Goal: Information Seeking & Learning: Learn about a topic

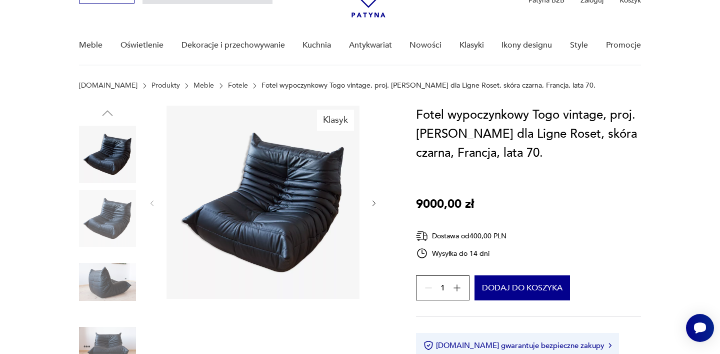
scroll to position [62, 0]
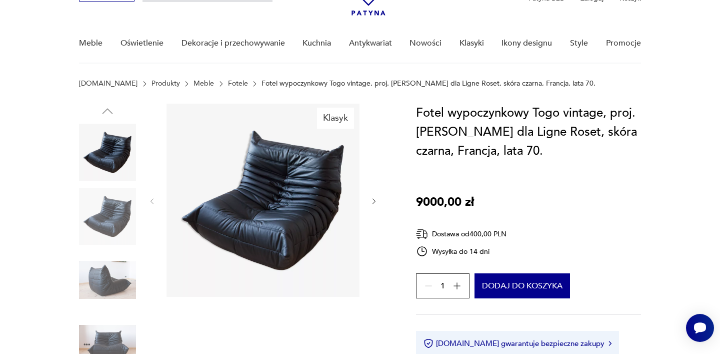
click at [122, 294] on img at bounding box center [107, 279] width 57 height 57
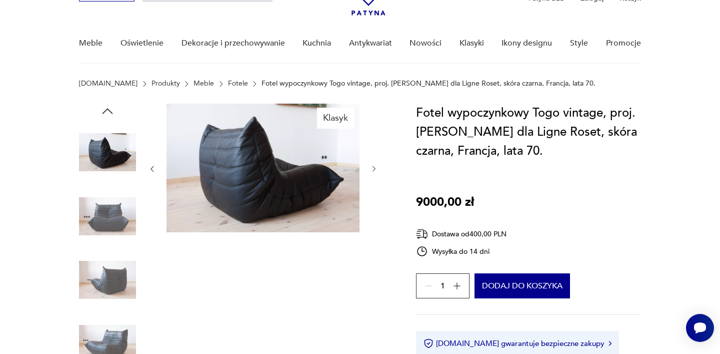
click at [120, 324] on img at bounding box center [107, 343] width 57 height 57
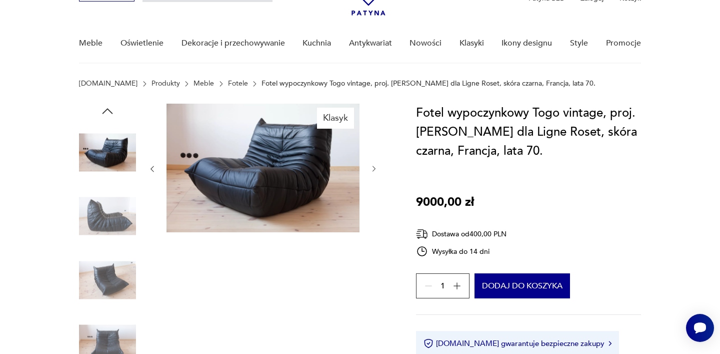
click at [103, 321] on img at bounding box center [107, 343] width 57 height 57
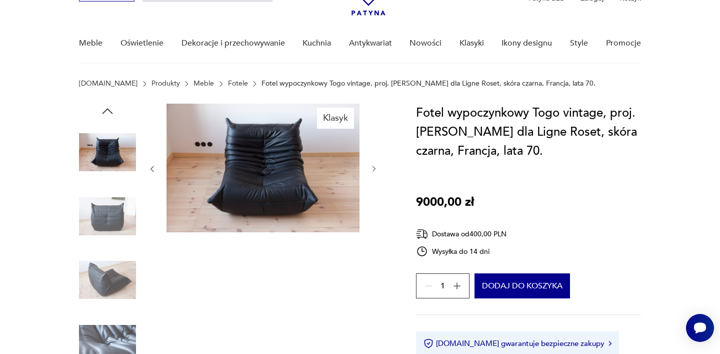
click at [106, 330] on img at bounding box center [107, 343] width 57 height 57
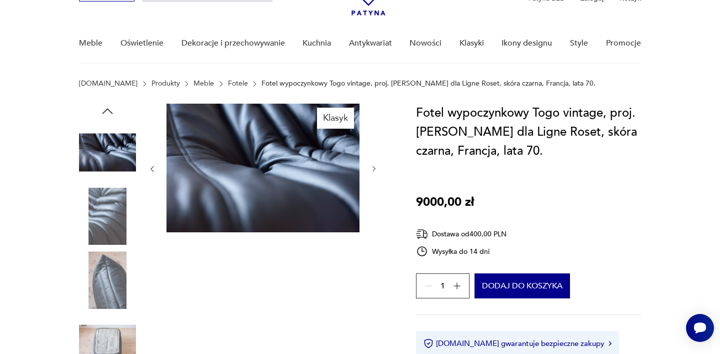
click at [107, 334] on img at bounding box center [107, 343] width 57 height 57
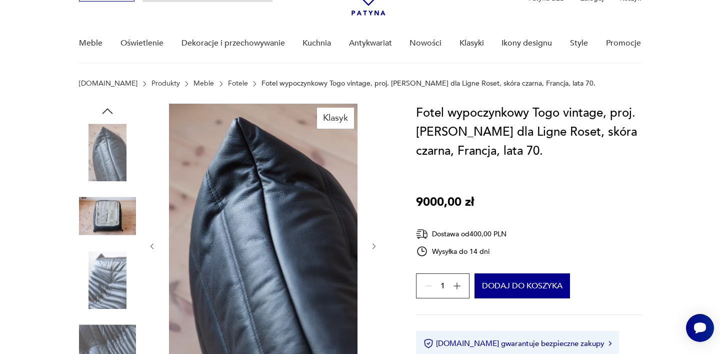
click at [110, 338] on img at bounding box center [107, 343] width 57 height 57
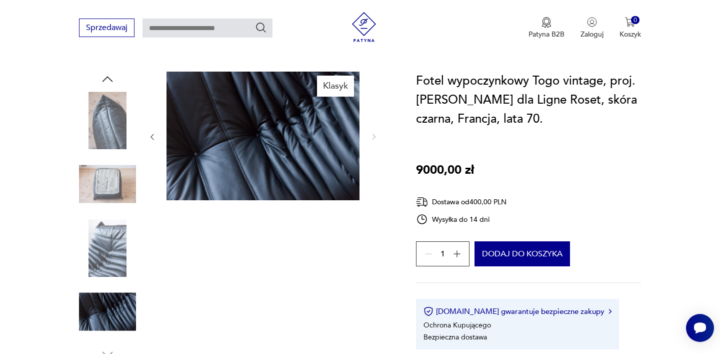
scroll to position [102, 0]
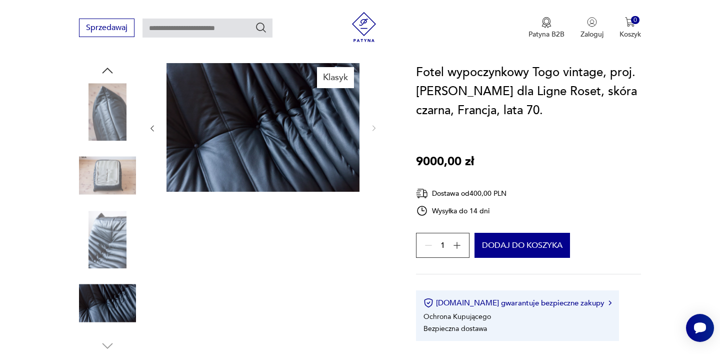
click at [115, 290] on img at bounding box center [107, 303] width 57 height 57
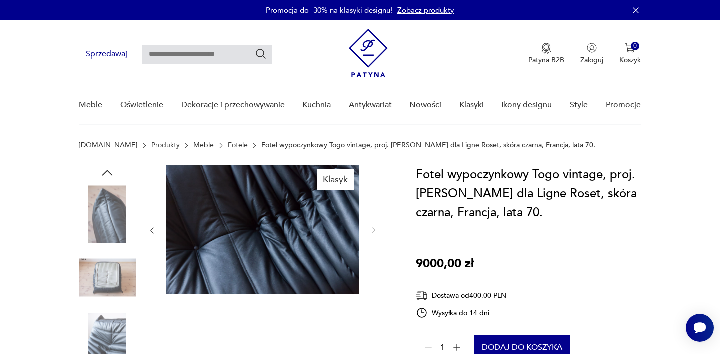
scroll to position [-2, 0]
click at [105, 205] on img at bounding box center [107, 213] width 57 height 57
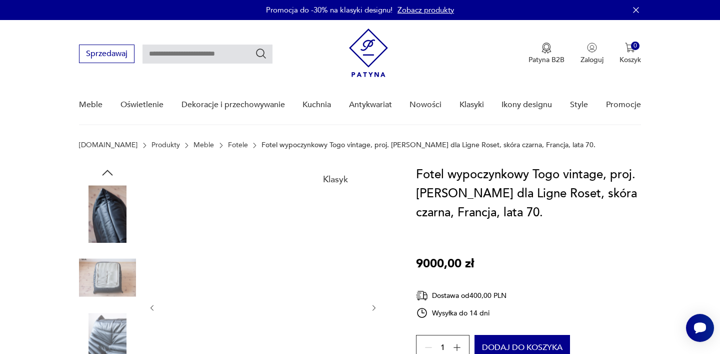
scroll to position [0, 0]
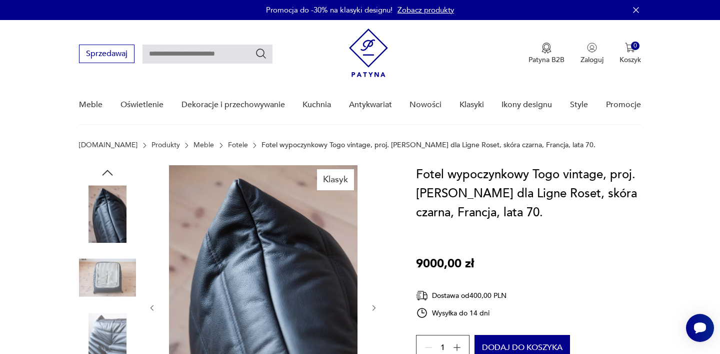
click at [115, 276] on img at bounding box center [107, 277] width 57 height 57
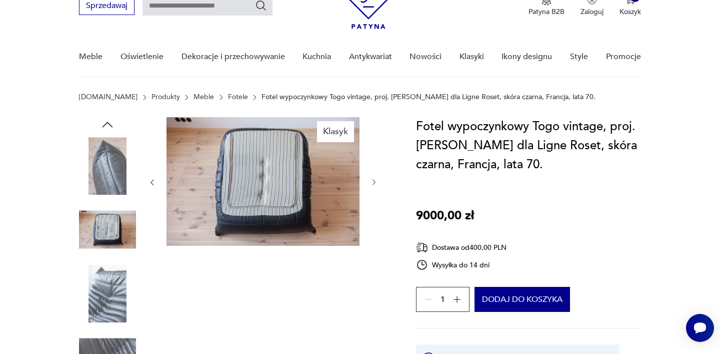
scroll to position [49, 0]
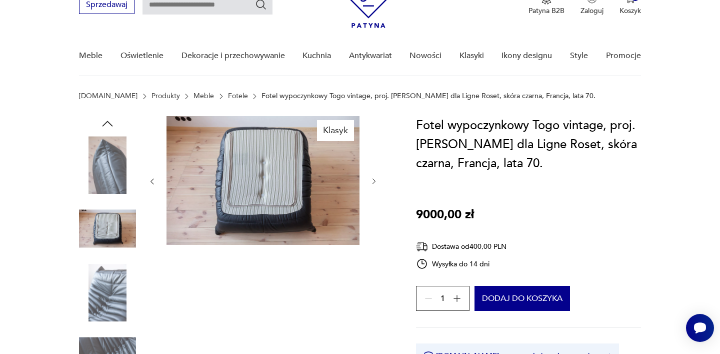
click at [118, 153] on img at bounding box center [107, 164] width 57 height 57
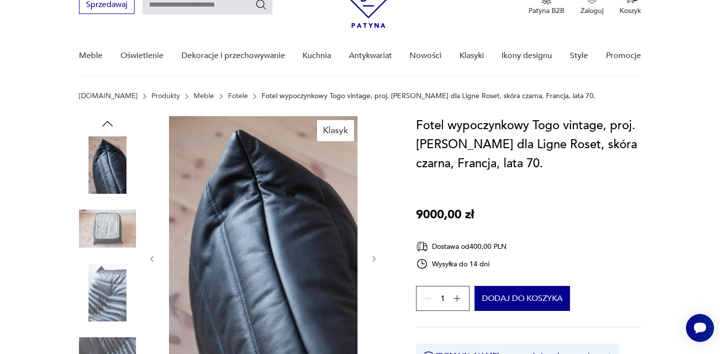
click at [109, 125] on icon "button" at bounding box center [107, 123] width 15 height 15
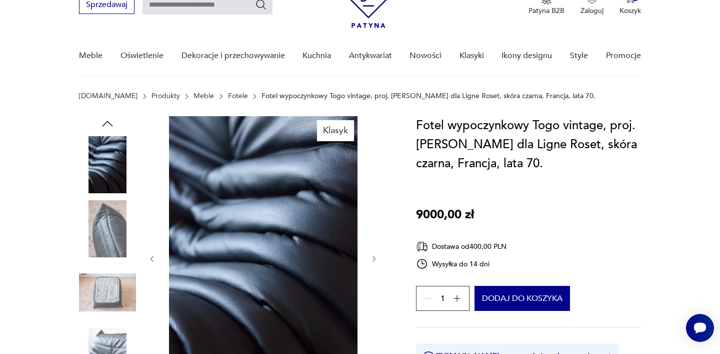
click at [109, 125] on icon "button" at bounding box center [107, 123] width 15 height 15
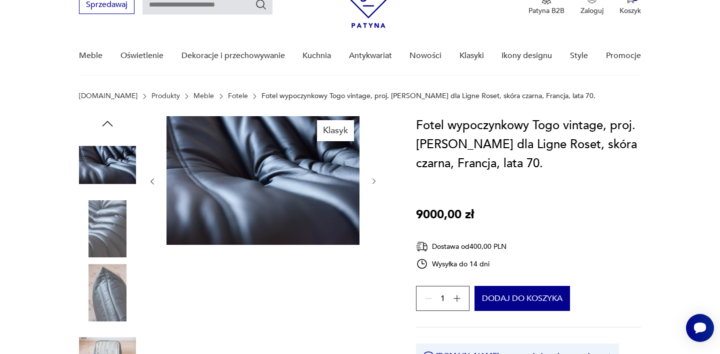
click at [109, 126] on icon "button" at bounding box center [107, 123] width 15 height 15
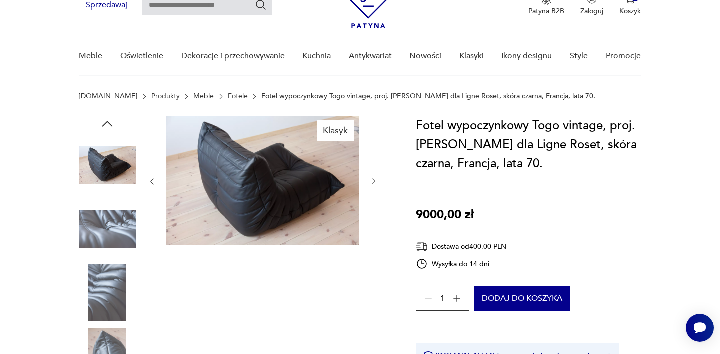
click at [109, 126] on icon "button" at bounding box center [107, 123] width 15 height 15
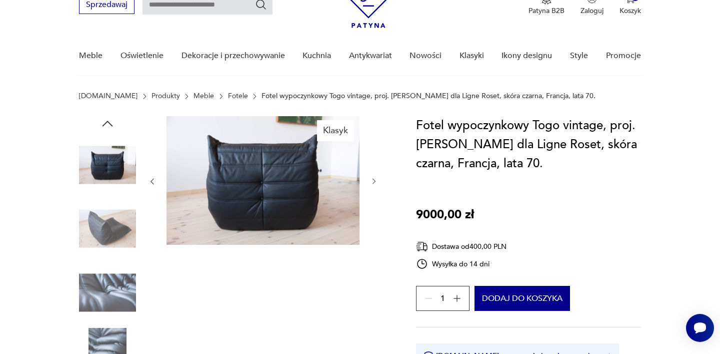
click at [109, 126] on icon "button" at bounding box center [107, 123] width 15 height 15
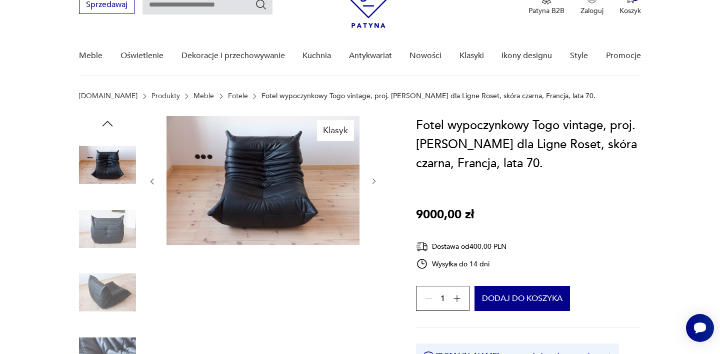
click at [109, 126] on icon "button" at bounding box center [107, 123] width 15 height 15
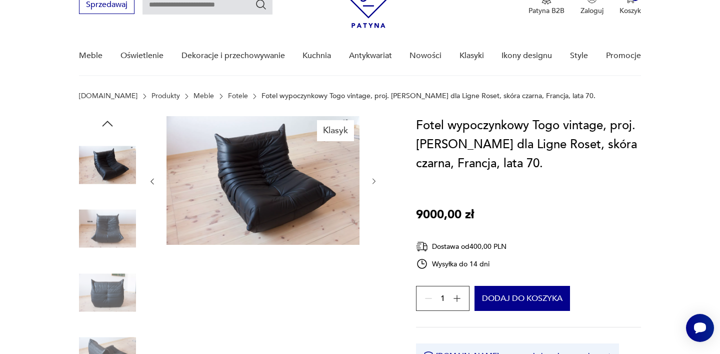
click at [109, 126] on icon "button" at bounding box center [107, 123] width 15 height 15
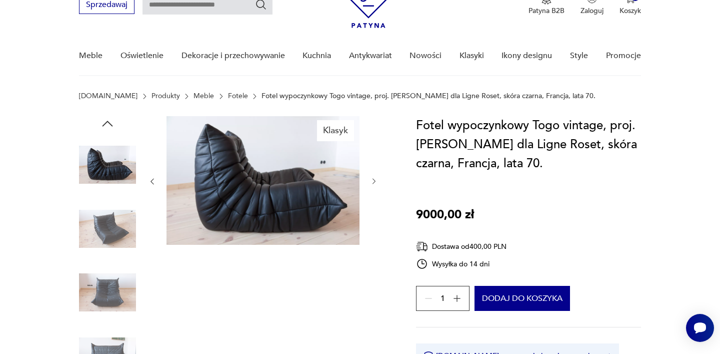
click at [109, 126] on icon "button" at bounding box center [107, 123] width 15 height 15
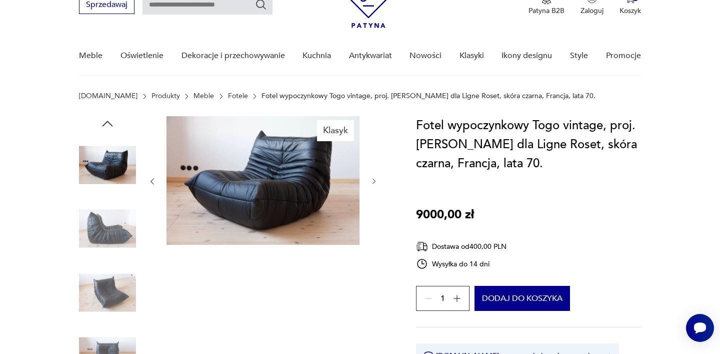
click at [109, 126] on icon "button" at bounding box center [107, 123] width 15 height 15
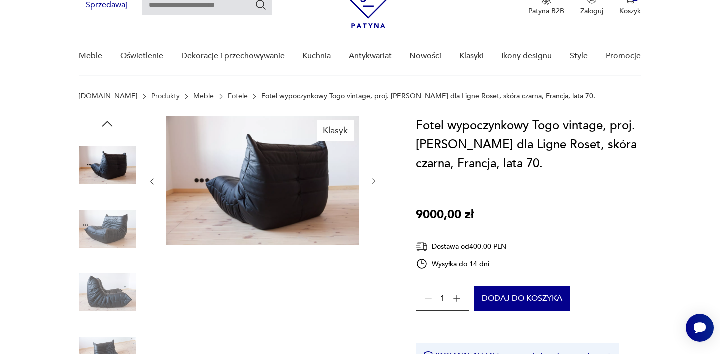
click at [109, 126] on icon "button" at bounding box center [107, 123] width 15 height 15
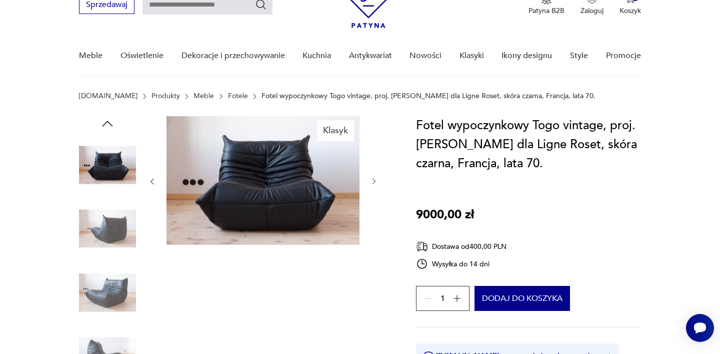
click at [109, 126] on icon "button" at bounding box center [107, 123] width 15 height 15
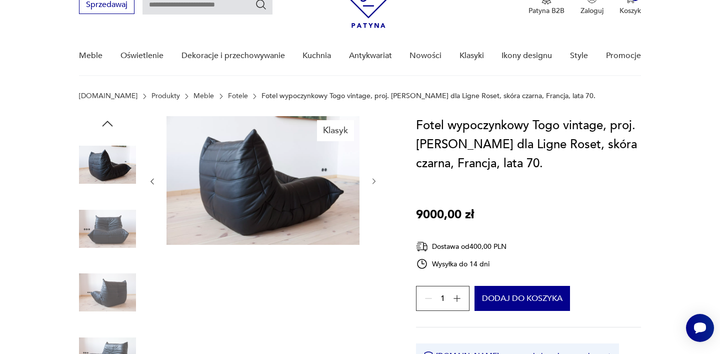
click at [109, 126] on icon "button" at bounding box center [107, 123] width 15 height 15
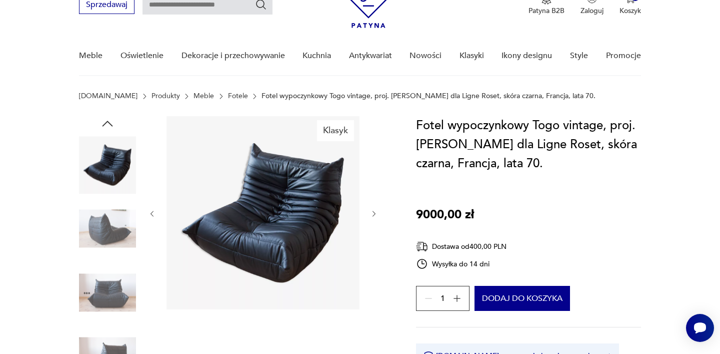
click at [109, 126] on icon "button" at bounding box center [107, 123] width 15 height 15
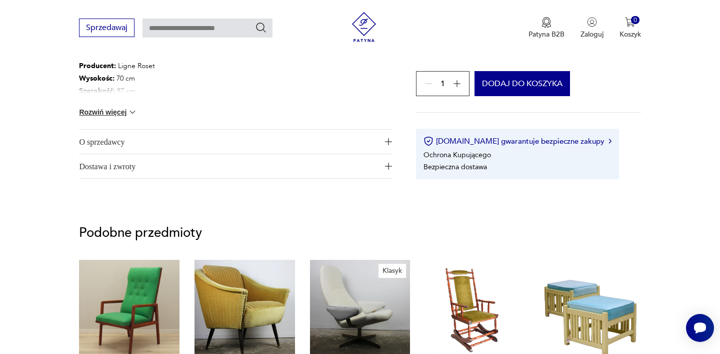
scroll to position [624, 0]
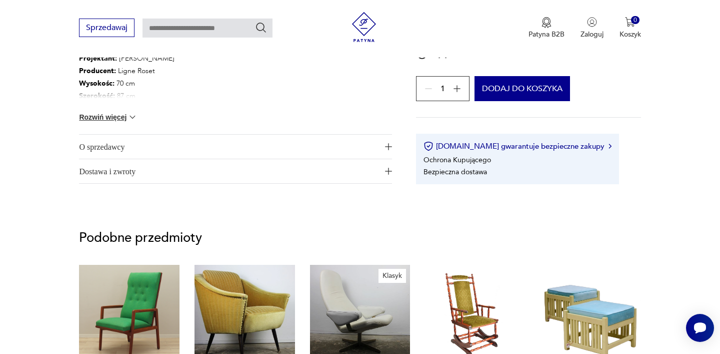
click at [351, 163] on span "Dostawa i zwroty" at bounding box center [228, 171] width 299 height 24
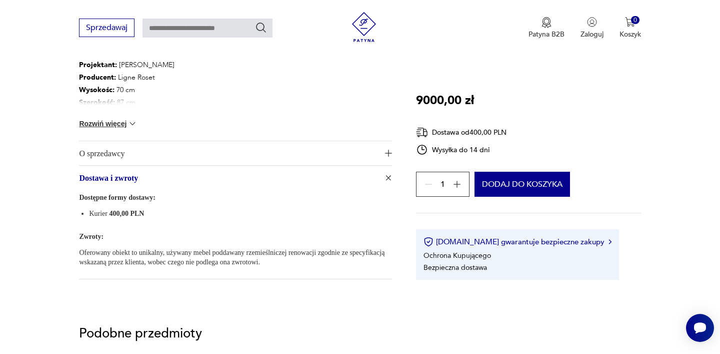
scroll to position [618, 0]
click at [389, 174] on img "button" at bounding box center [389, 178] width 10 height 10
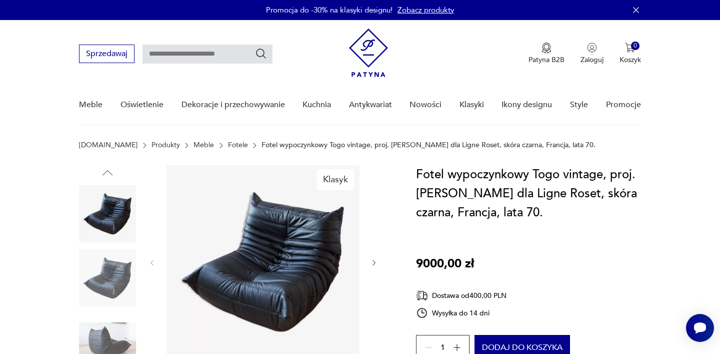
scroll to position [0, 0]
